Goal: Task Accomplishment & Management: Use online tool/utility

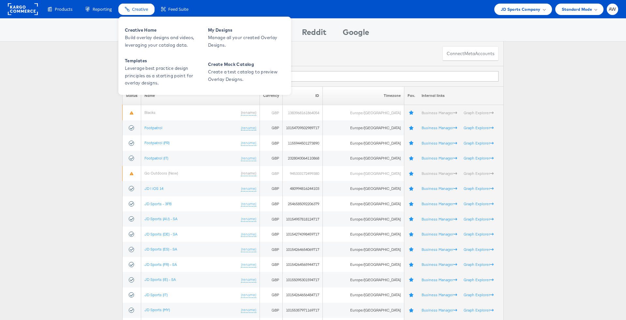
click at [136, 12] on div "Creative" at bounding box center [136, 9] width 36 height 11
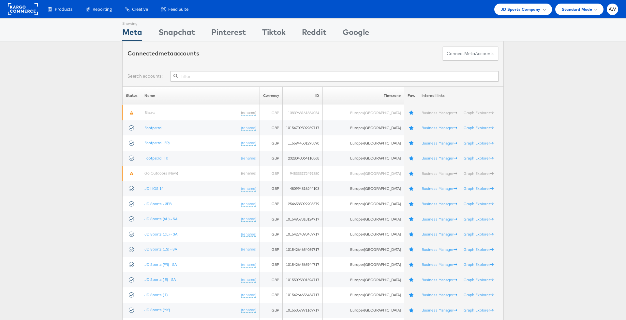
click at [311, 88] on th "ID" at bounding box center [303, 95] width 40 height 19
click at [302, 78] on input "text" at bounding box center [335, 76] width 328 height 10
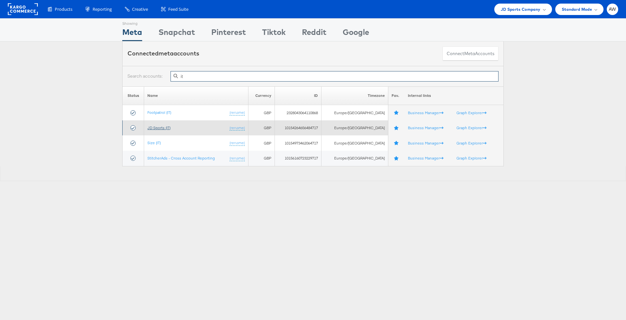
type input "it"
click at [155, 127] on link "JD Sports (IT)" at bounding box center [158, 127] width 23 height 5
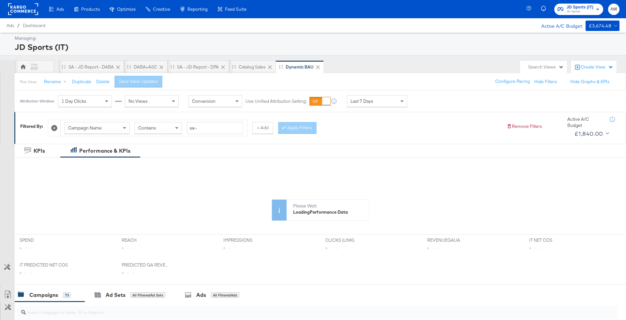
scroll to position [241, 0]
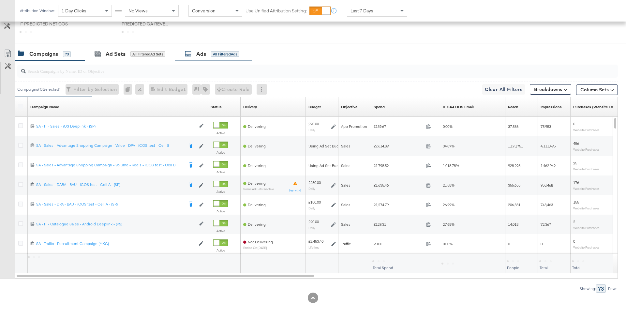
click at [208, 53] on div "Ads All Filtered Ads" at bounding box center [212, 54] width 54 height 8
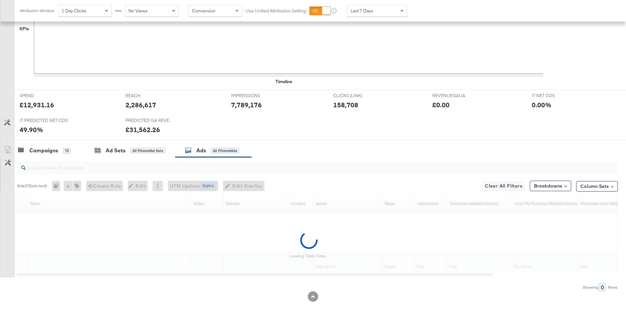
scroll to position [207, 0]
click at [187, 169] on input "search" at bounding box center [294, 166] width 537 height 13
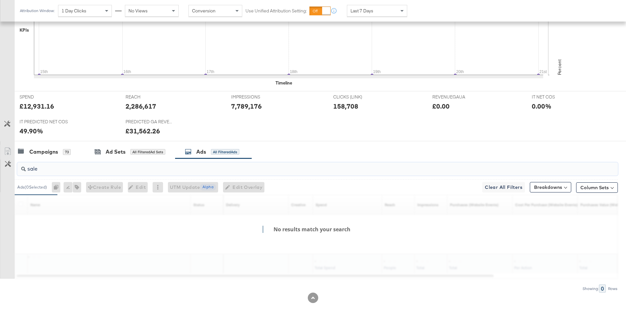
type input "sale"
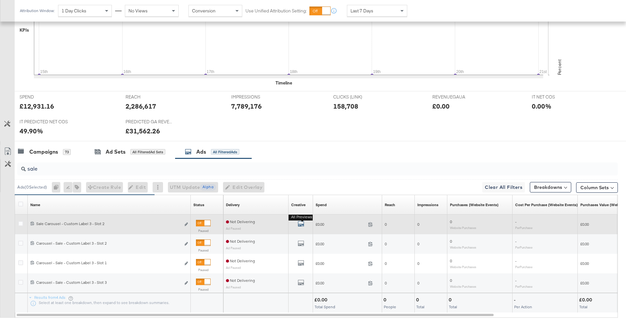
click at [303, 222] on icon "default" at bounding box center [301, 223] width 7 height 7
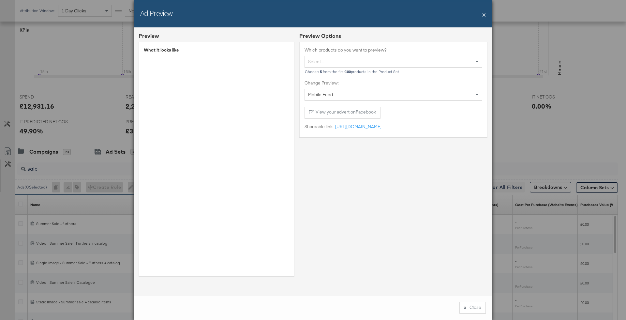
click at [483, 12] on button "X" at bounding box center [484, 14] width 4 height 13
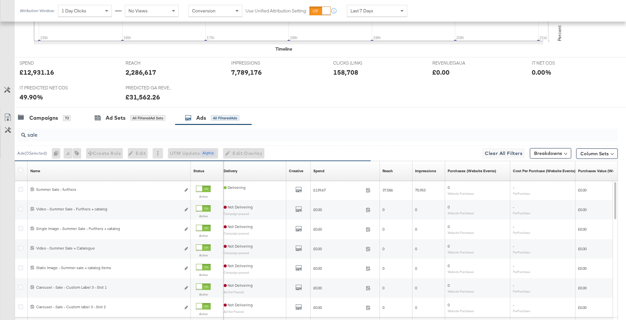
scroll to position [246, 0]
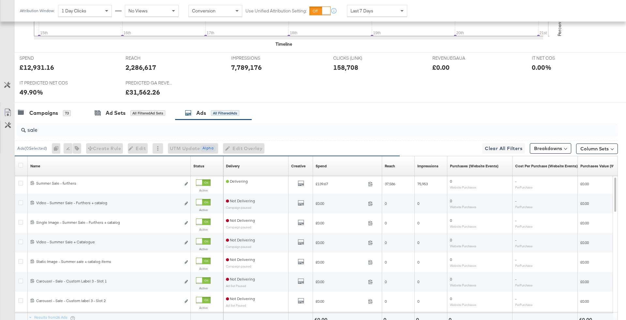
click at [266, 129] on input "sale" at bounding box center [294, 127] width 537 height 13
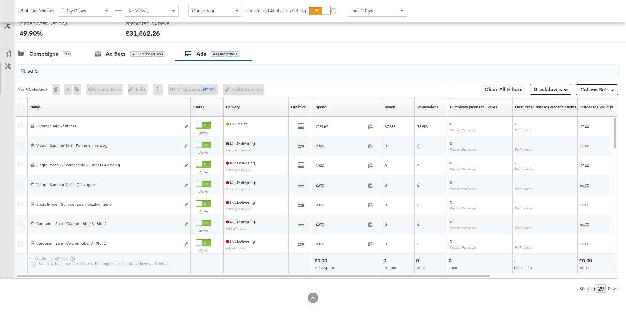
click at [380, 13] on div "Last 7 Days" at bounding box center [377, 10] width 60 height 11
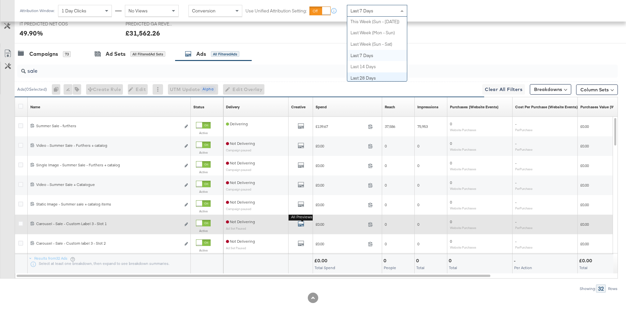
click at [299, 220] on icon "default" at bounding box center [301, 223] width 7 height 7
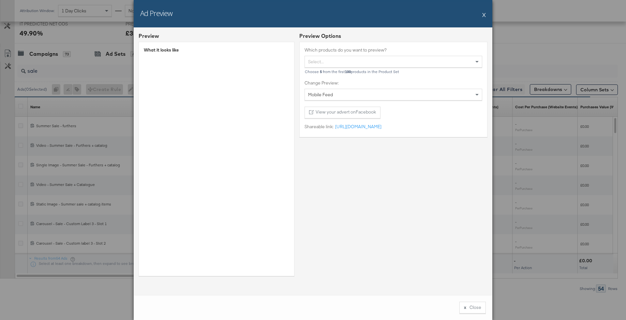
click at [486, 14] on div "Ad Preview X" at bounding box center [313, 13] width 359 height 27
click at [481, 15] on div "Ad Preview X" at bounding box center [313, 13] width 359 height 27
click at [485, 15] on button "X" at bounding box center [484, 14] width 4 height 13
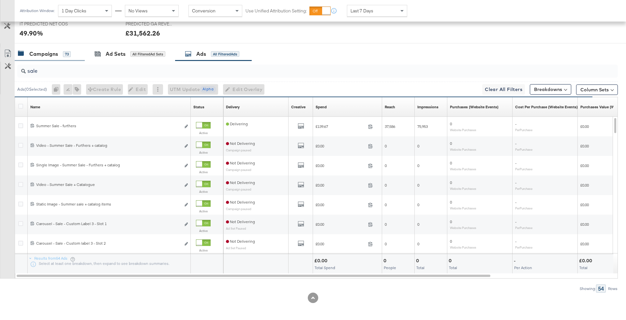
click at [61, 48] on div "Campaigns 73" at bounding box center [50, 54] width 70 height 14
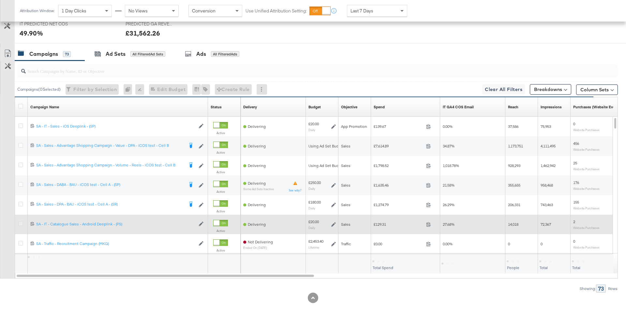
click at [22, 222] on icon at bounding box center [20, 223] width 5 height 5
click at [0, 0] on input "checkbox" at bounding box center [0, 0] width 0 height 0
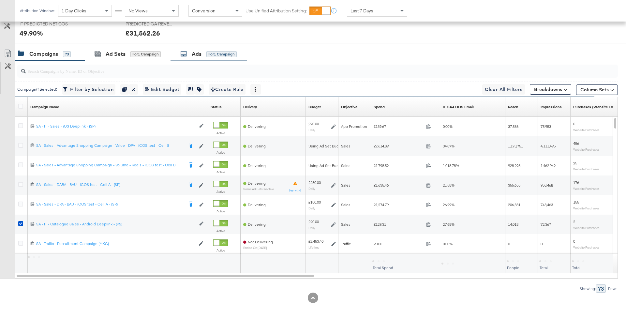
click at [213, 47] on div "Ads for 1 Campaign" at bounding box center [209, 54] width 77 height 14
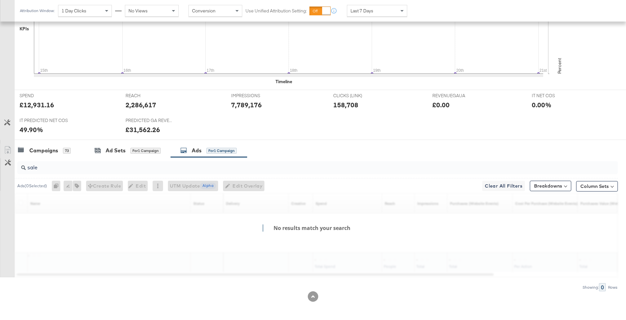
scroll to position [207, 0]
click at [207, 55] on icon at bounding box center [288, 26] width 509 height 98
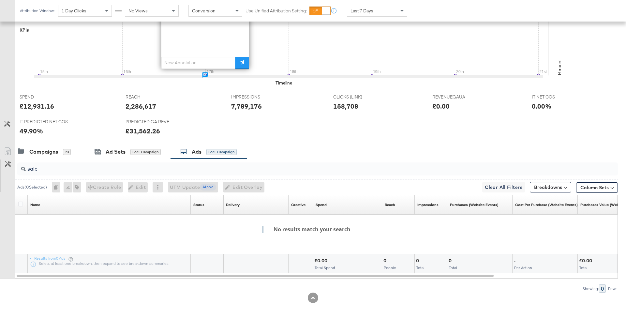
click at [169, 173] on div "sale" at bounding box center [317, 168] width 601 height 13
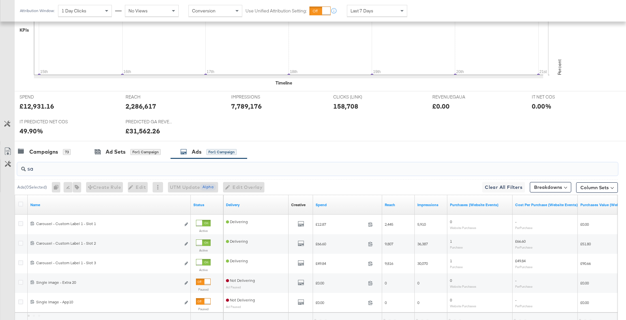
type input "s"
type input "]"
click at [55, 148] on div "Campaigns" at bounding box center [43, 152] width 29 height 8
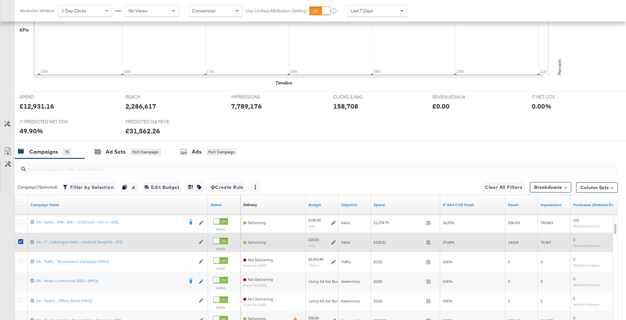
click at [17, 240] on div at bounding box center [22, 242] width 12 height 12
click at [18, 240] on div at bounding box center [22, 242] width 12 height 12
click at [19, 240] on icon at bounding box center [20, 241] width 5 height 5
click at [0, 0] on input "checkbox" at bounding box center [0, 0] width 0 height 0
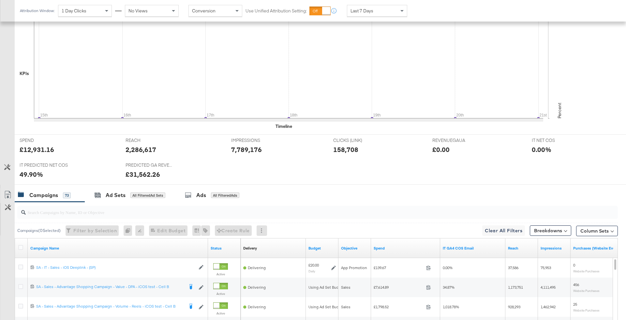
scroll to position [146, 0]
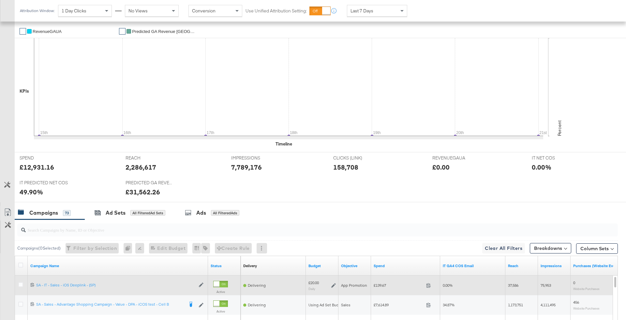
click at [23, 283] on div at bounding box center [21, 285] width 7 height 7
click at [19, 283] on icon at bounding box center [20, 284] width 5 height 5
click at [0, 0] on input "checkbox" at bounding box center [0, 0] width 0 height 0
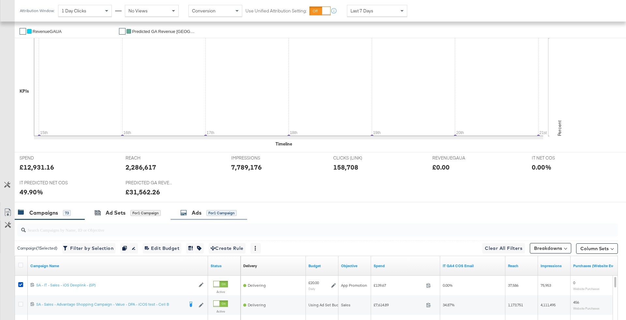
click at [191, 212] on div "Ads for 1 Campaign" at bounding box center [208, 213] width 56 height 8
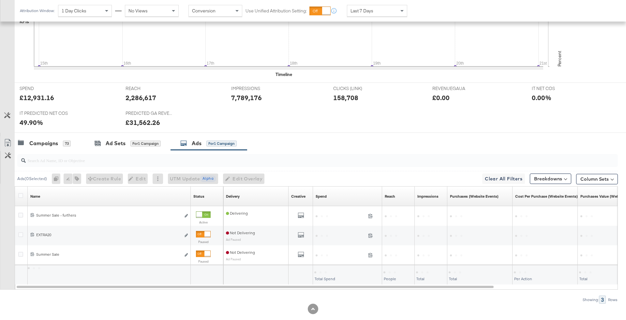
scroll to position [217, 0]
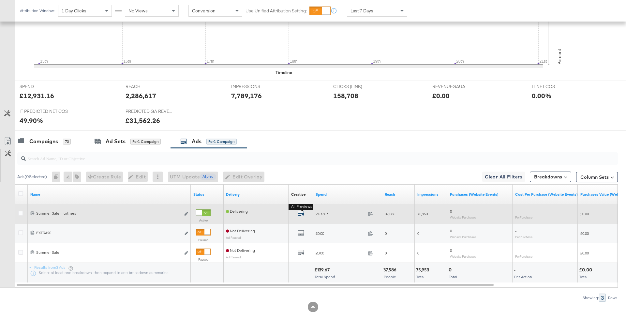
click at [301, 214] on icon "default" at bounding box center [301, 213] width 7 height 7
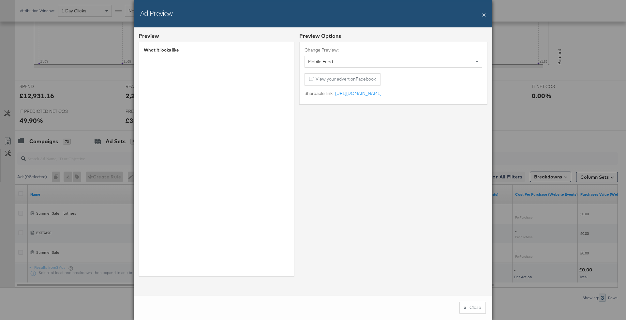
click at [483, 19] on button "X" at bounding box center [484, 14] width 4 height 13
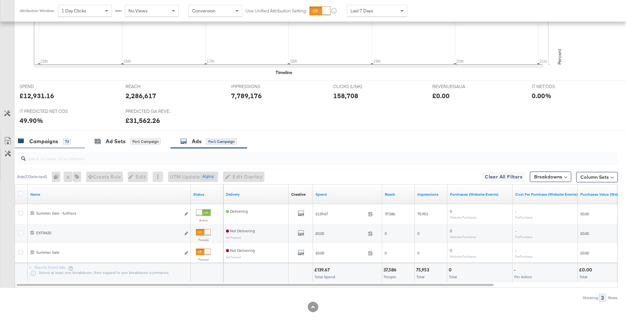
click at [74, 143] on div "Campaigns 73" at bounding box center [46, 142] width 57 height 8
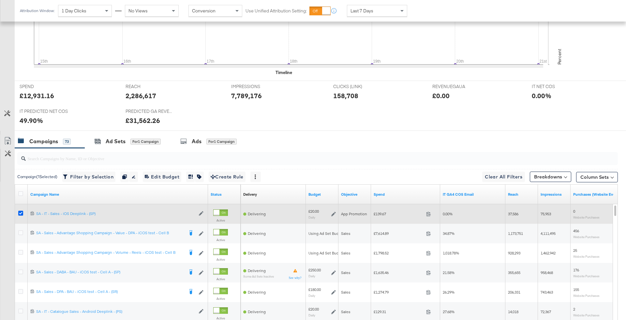
click at [20, 212] on icon at bounding box center [20, 213] width 5 height 5
click at [0, 0] on input "checkbox" at bounding box center [0, 0] width 0 height 0
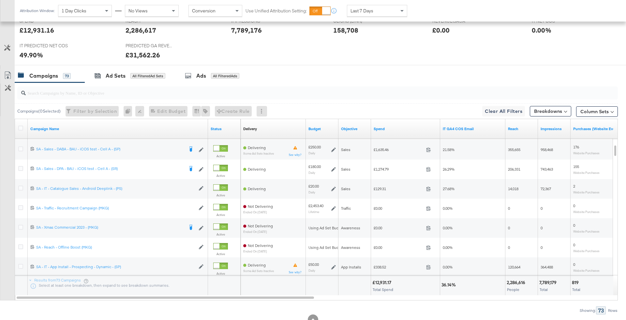
scroll to position [0, 0]
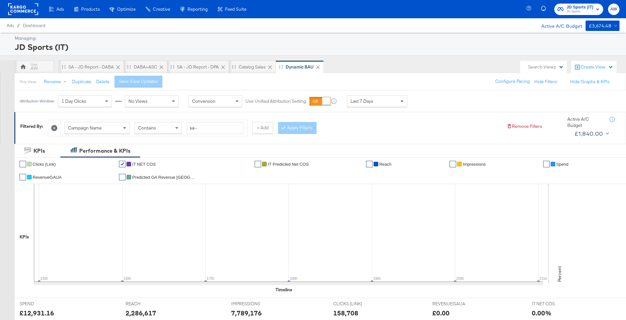
click at [29, 15] on rect at bounding box center [23, 9] width 30 height 12
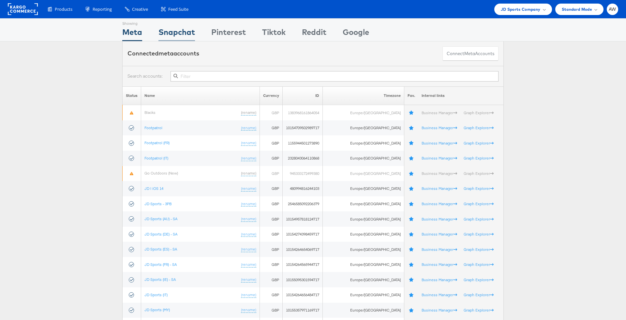
click at [185, 31] on div "Snapchat" at bounding box center [176, 33] width 37 height 15
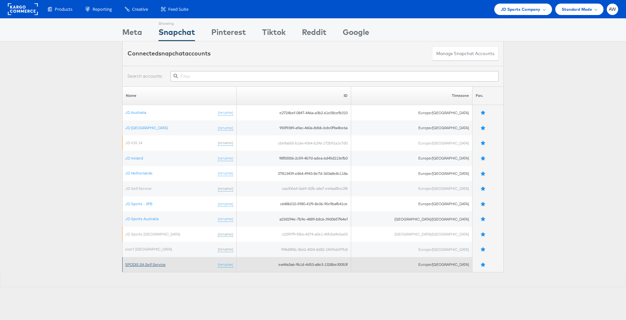
click at [156, 262] on link "SPODIS SA Self Service" at bounding box center [145, 264] width 40 height 5
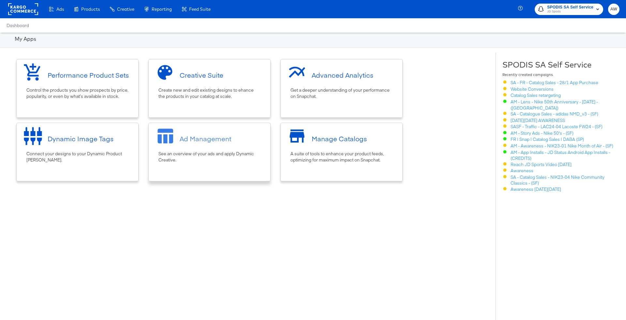
click at [212, 147] on div "Ad Management" at bounding box center [209, 138] width 115 height 24
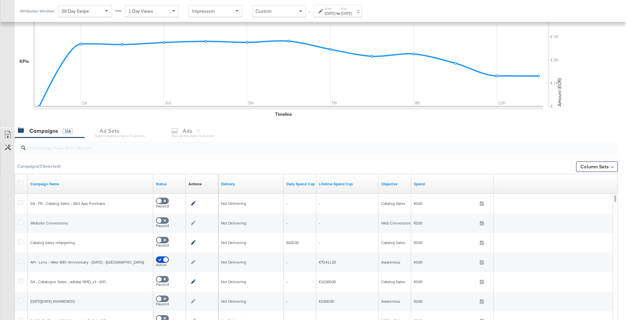
scroll to position [154, 0]
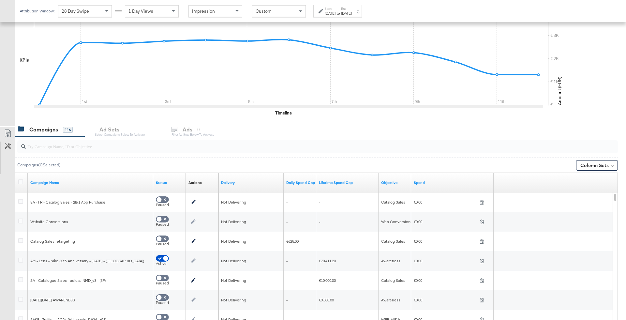
click at [197, 145] on input "search" at bounding box center [294, 144] width 537 height 13
paste input "3fc08e0b-5a2d-4ede-91e3-917b0a172169"
type input "3fc08e0b-5a2d-4ede-91e3-917b0a172169"
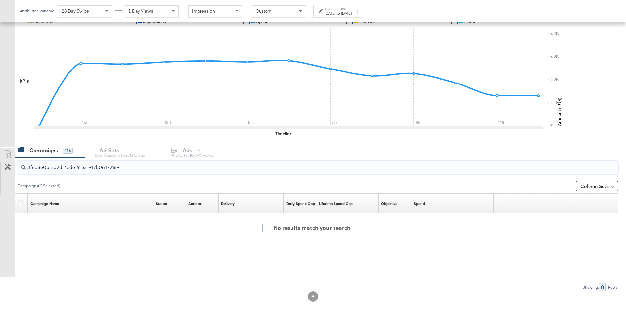
scroll to position [132, 0]
click at [185, 165] on input "3fc08e0b-5a2d-4ede-91e3-917b0a172169" at bounding box center [294, 165] width 537 height 13
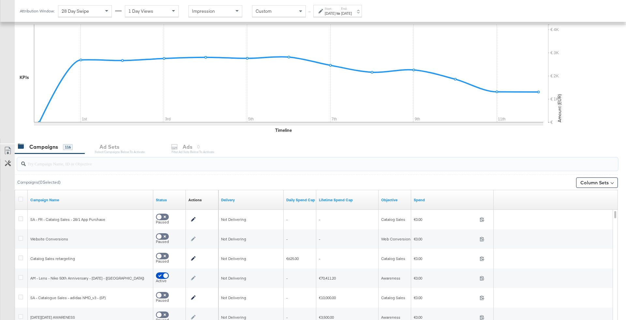
scroll to position [211, 0]
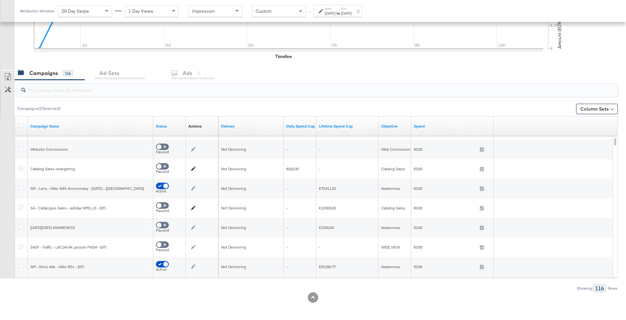
click at [83, 92] on input "search" at bounding box center [294, 87] width 537 height 13
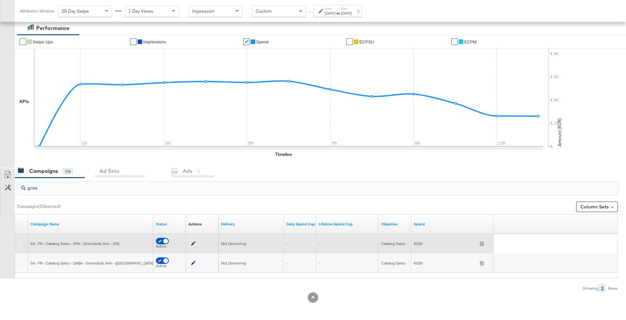
type input "gree"
click at [19, 241] on icon at bounding box center [20, 242] width 5 height 5
click at [0, 0] on input "checkbox" at bounding box center [0, 0] width 0 height 0
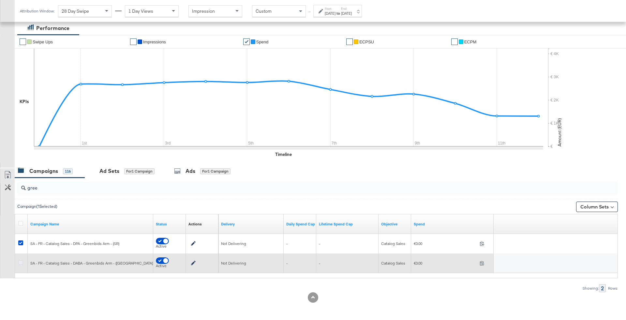
click at [19, 260] on icon at bounding box center [20, 262] width 5 height 5
click at [0, 0] on input "checkbox" at bounding box center [0, 0] width 0 height 0
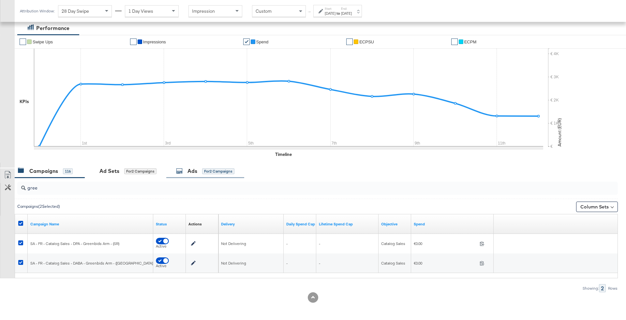
click at [197, 165] on div "Ads for 2 Campaigns" at bounding box center [205, 171] width 78 height 14
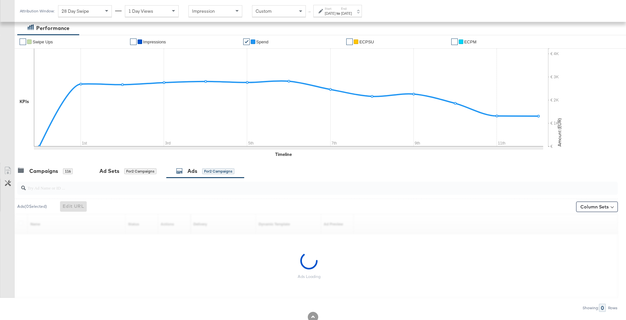
click at [160, 190] on input "search" at bounding box center [294, 185] width 537 height 13
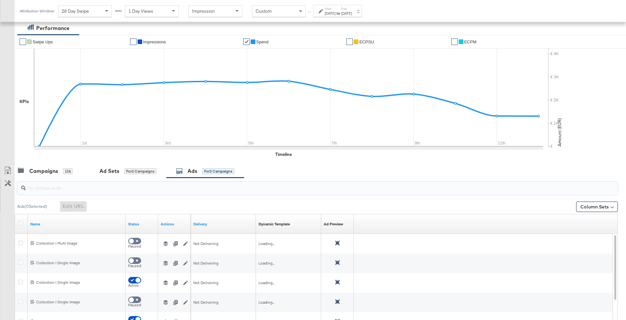
paste input "3fc08e0b-5a2d-4ede-91e3-917b0a172169"
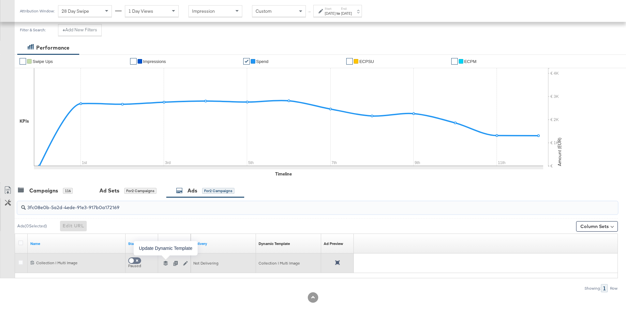
type input "3fc08e0b-5a2d-4ede-91e3-917b0a172169"
click at [167, 264] on icon "button" at bounding box center [165, 263] width 5 height 5
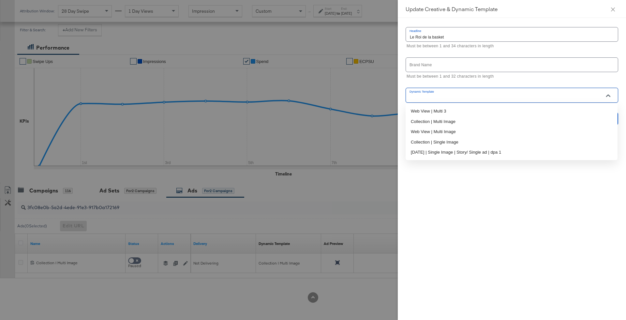
click at [508, 96] on input "Dynamic Template" at bounding box center [507, 98] width 197 height 8
click at [453, 120] on li "Collection | Multi Image" at bounding box center [512, 121] width 212 height 10
type input "Collection | Multi Image"
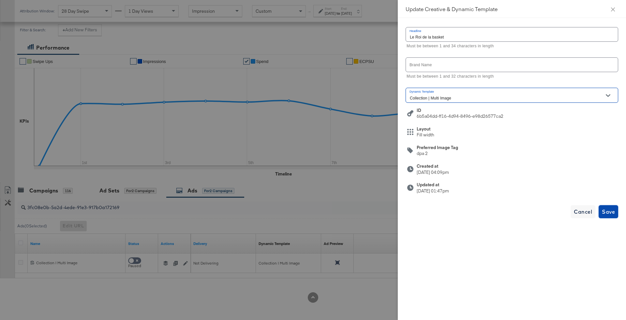
click at [613, 212] on span "Save" at bounding box center [608, 211] width 13 height 9
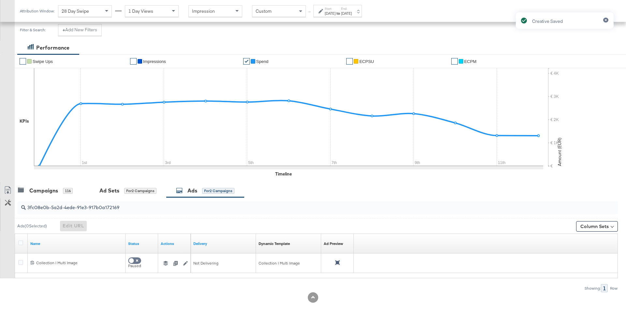
click at [110, 209] on input "3fc08e0b-5a2d-4ede-91e3-917b0a172169" at bounding box center [294, 205] width 537 height 13
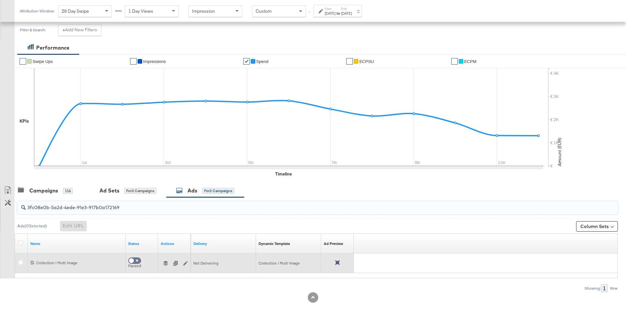
click at [165, 261] on icon "button" at bounding box center [165, 263] width 5 height 5
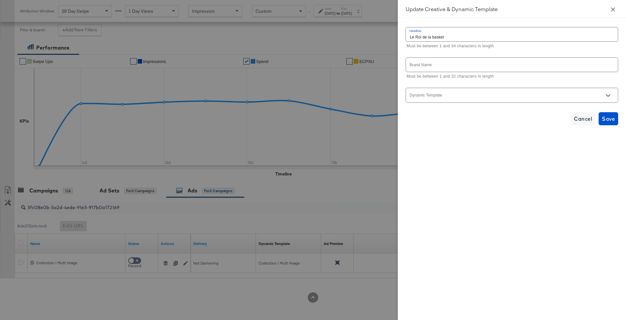
click at [614, 8] on icon "close" at bounding box center [613, 9] width 4 height 4
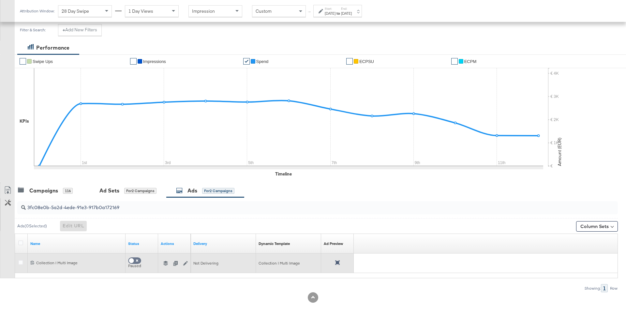
click at [341, 262] on div at bounding box center [337, 263] width 27 height 6
click at [337, 262] on icon at bounding box center [337, 262] width 5 height 5
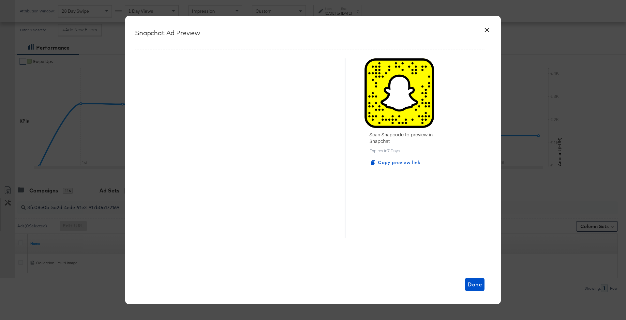
click at [488, 29] on button "×" at bounding box center [487, 29] width 12 height 12
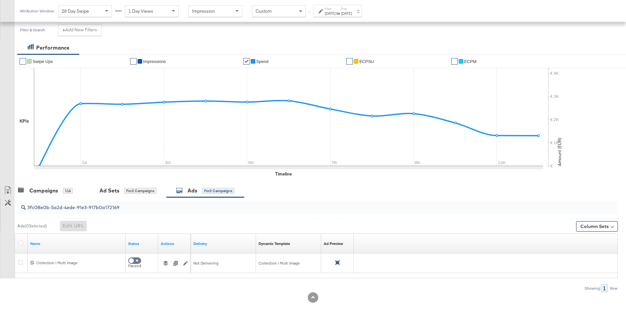
click at [172, 215] on div "3fc08e0b-5a2d-4ede-91e3-917b0a172169" at bounding box center [316, 207] width 603 height 21
click at [164, 208] on input "3fc08e0b-5a2d-4ede-91e3-917b0a172169" at bounding box center [294, 205] width 537 height 13
paste input "b91ec9cd-6085-4385-8837-9f9ff18e70d5"
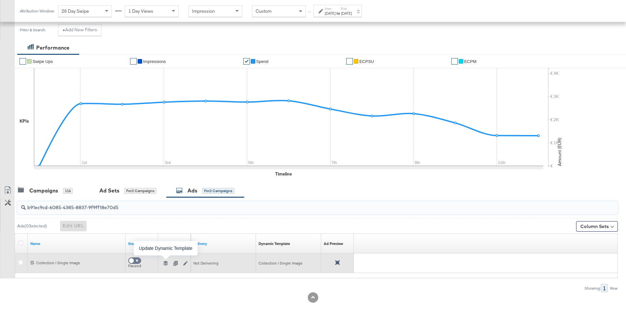
type input "b91ec9cd-6085-4385-8837-9f9ff18e70d5"
click at [167, 261] on icon "button" at bounding box center [165, 263] width 5 height 5
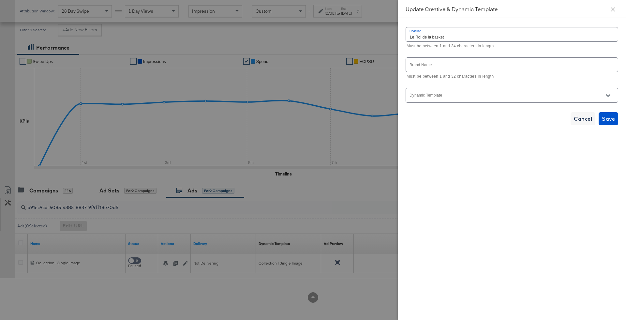
click at [517, 92] on div at bounding box center [512, 95] width 213 height 15
click at [612, 11] on icon "close" at bounding box center [612, 9] width 5 height 5
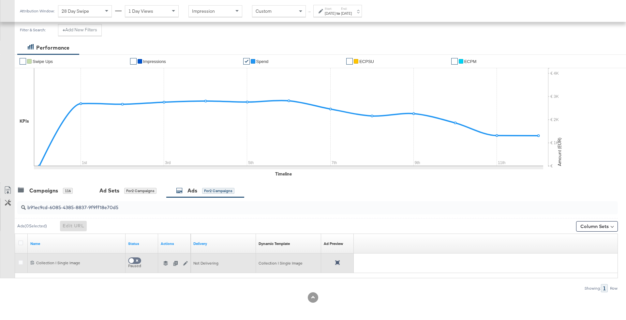
click at [167, 263] on icon "button" at bounding box center [165, 263] width 5 height 5
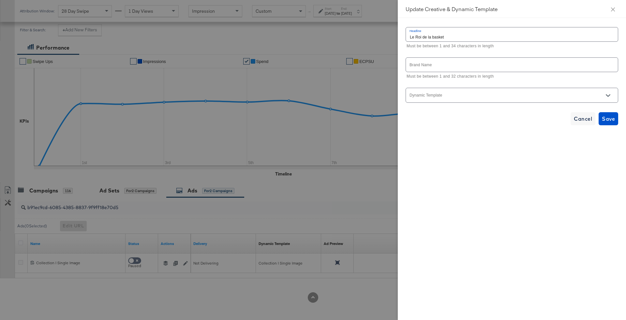
click at [463, 96] on input "Dynamic Template" at bounding box center [507, 98] width 197 height 8
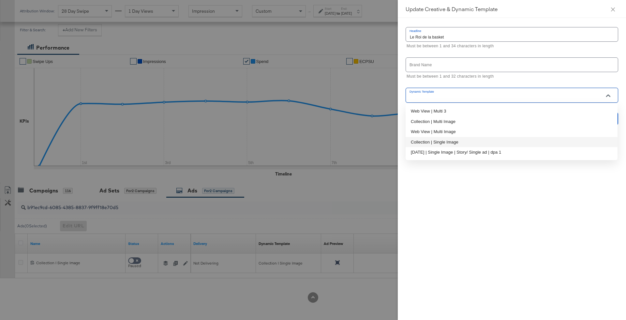
click at [461, 137] on li "Collection | Single Image" at bounding box center [512, 142] width 212 height 10
type input "Collection | Single Image"
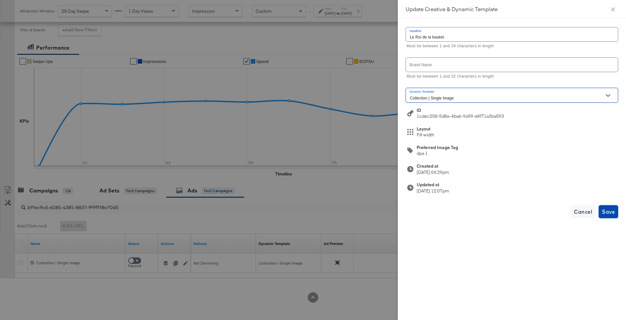
click at [609, 214] on span "Save" at bounding box center [608, 211] width 13 height 9
